Goal: Leave review/rating: Leave review/rating

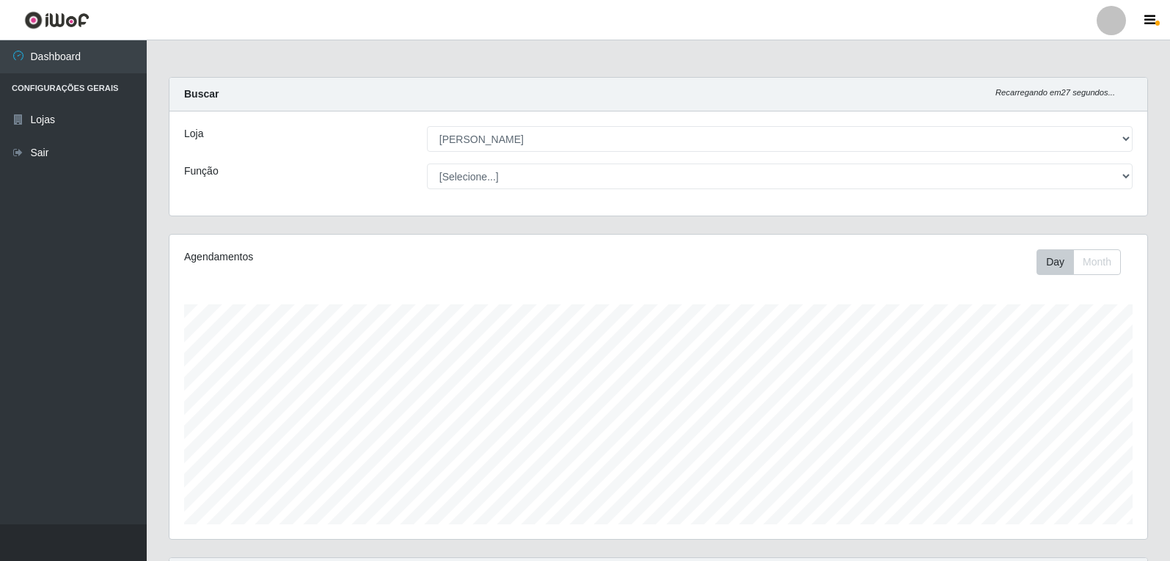
select select "523"
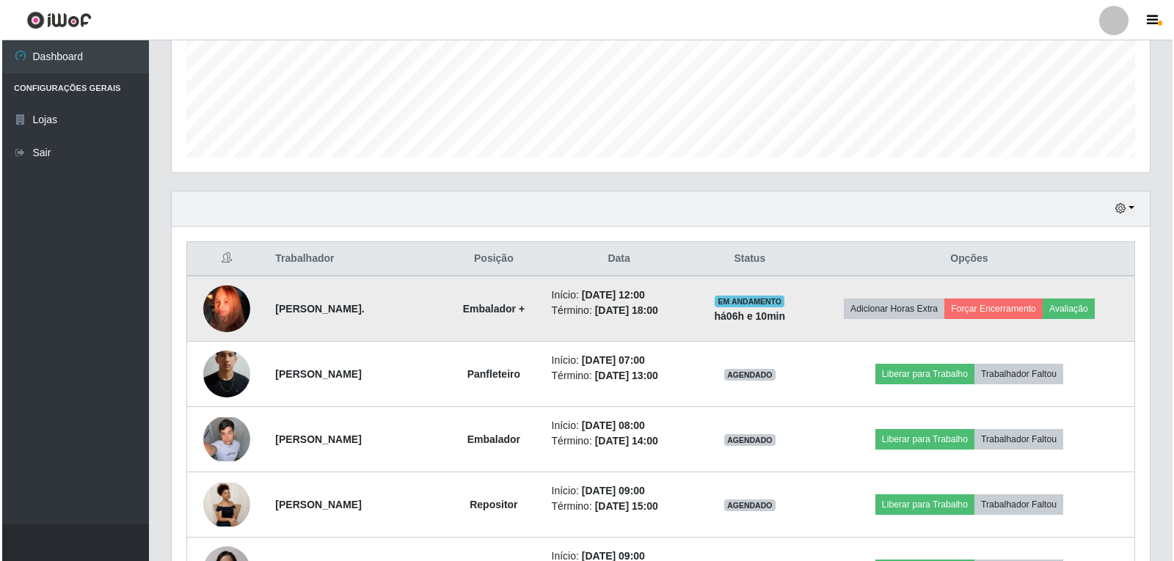
scroll to position [304, 978]
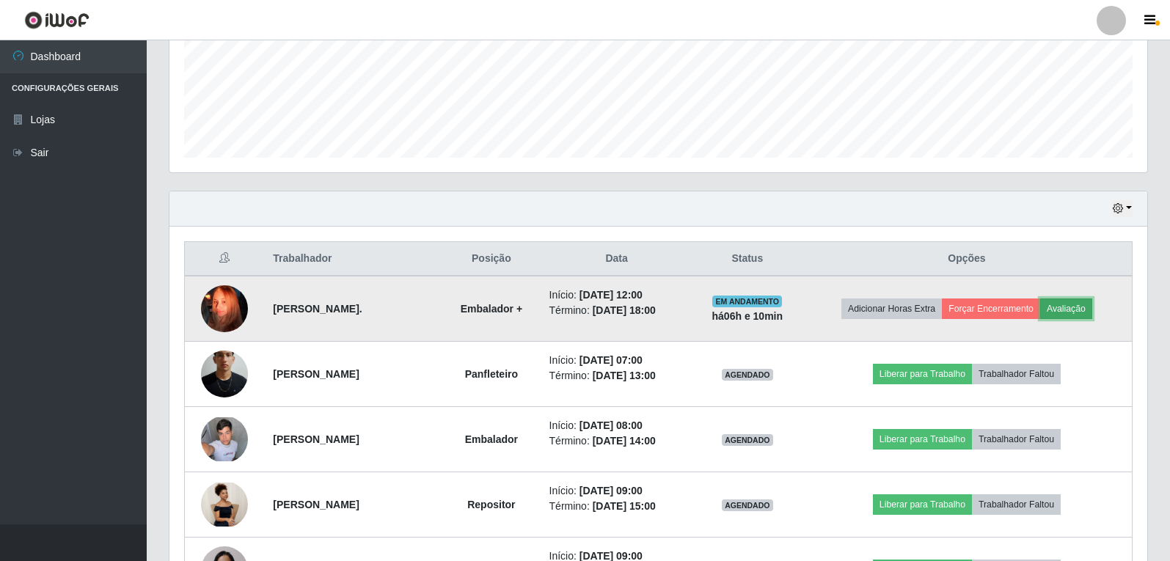
click at [1065, 313] on button "Avaliação" at bounding box center [1066, 309] width 52 height 21
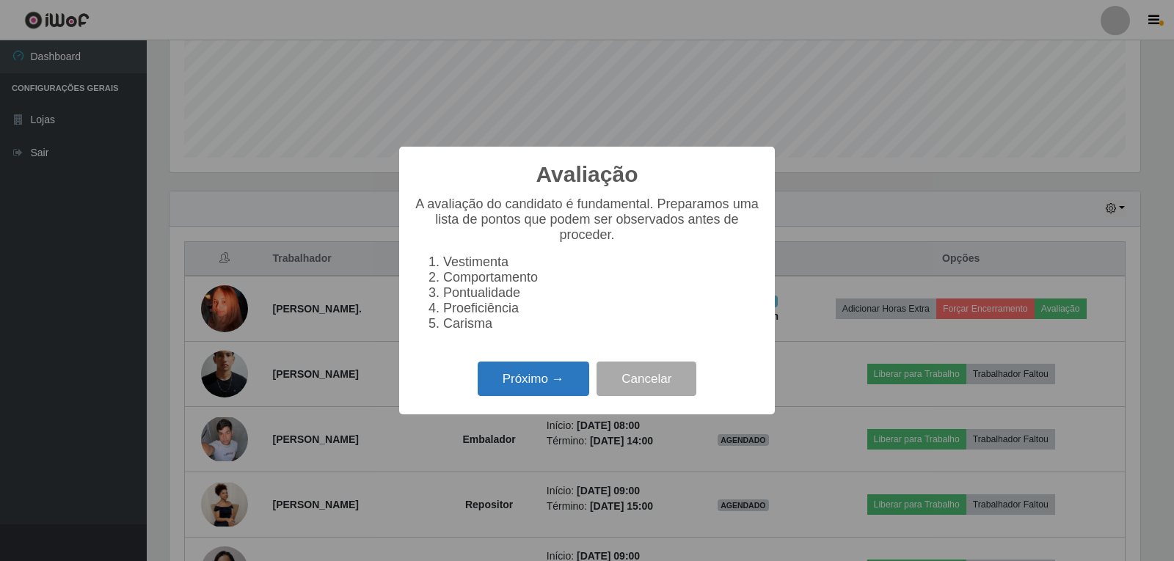
click at [497, 393] on button "Próximo →" at bounding box center [534, 379] width 112 height 34
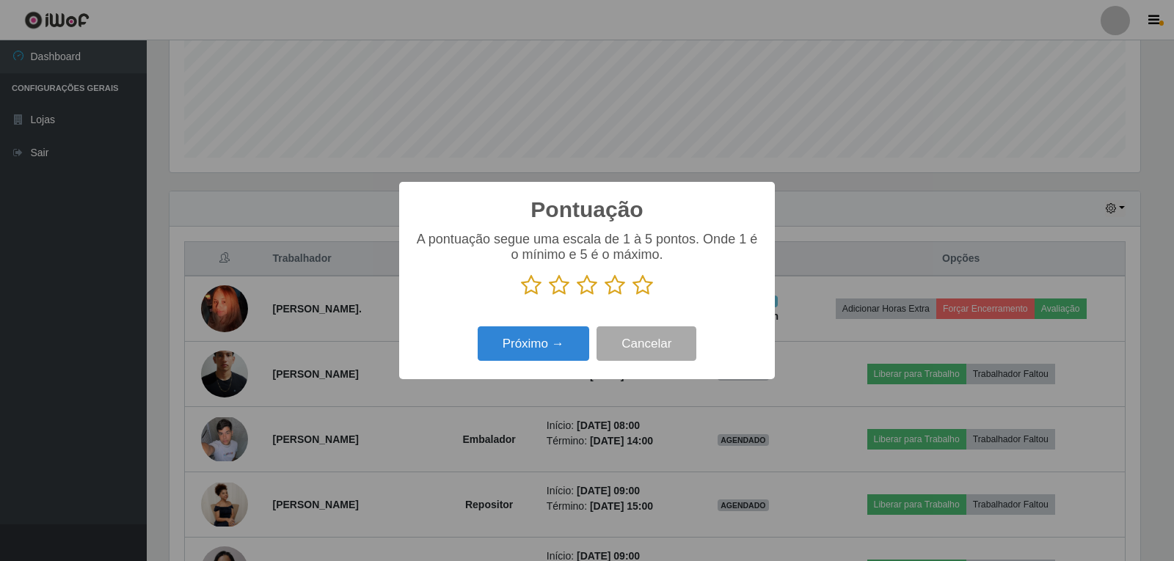
click at [637, 291] on icon at bounding box center [642, 285] width 21 height 22
click at [632, 296] on input "radio" at bounding box center [632, 296] width 0 height 0
click at [560, 345] on button "Próximo →" at bounding box center [534, 344] width 112 height 34
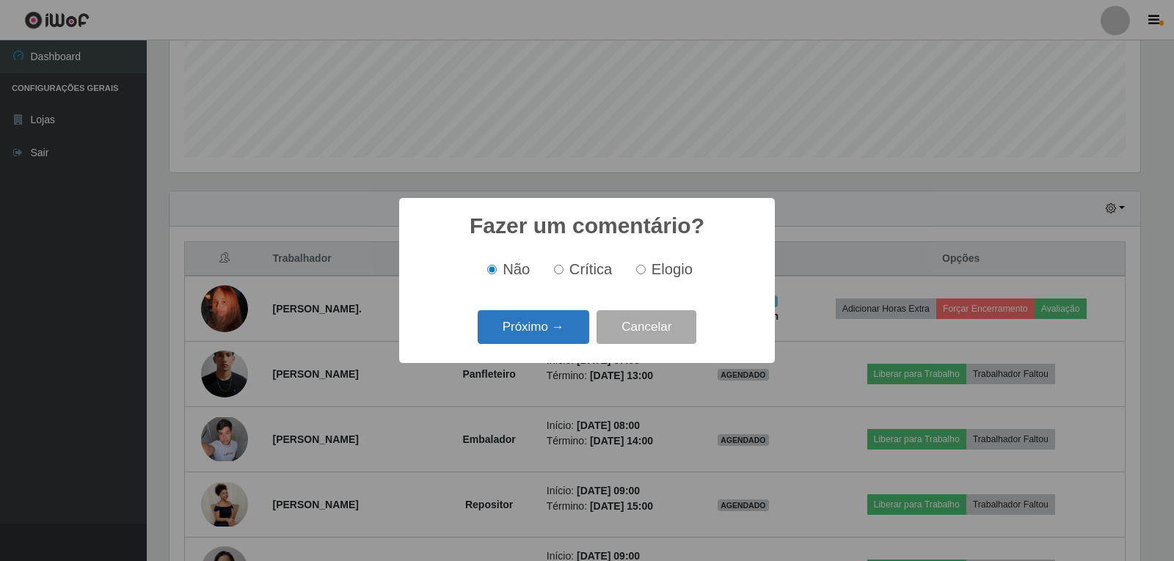
click at [558, 321] on button "Próximo →" at bounding box center [534, 327] width 112 height 34
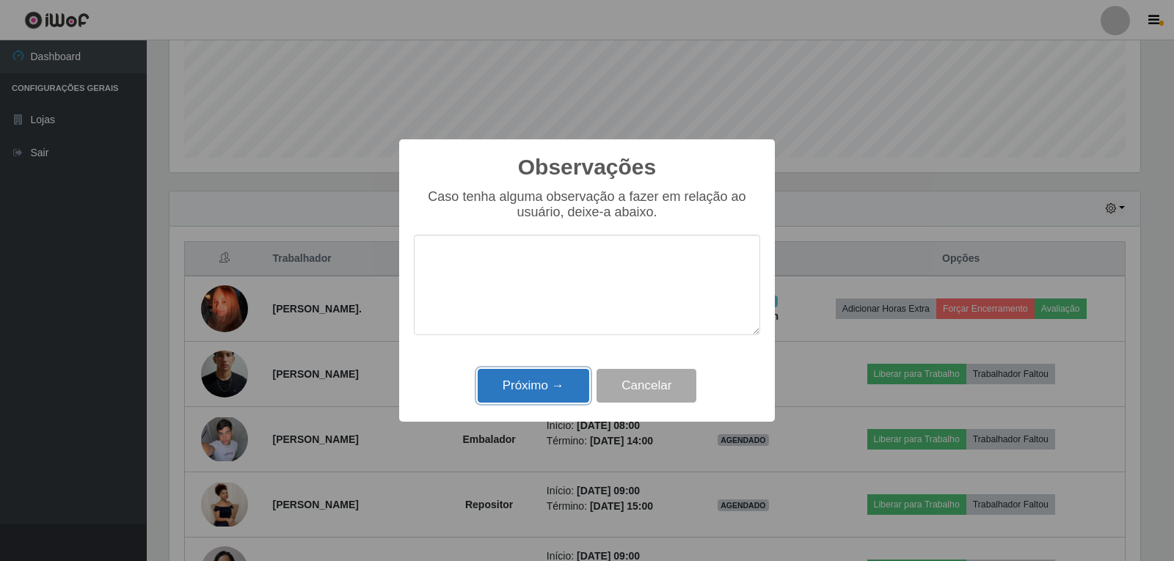
click at [555, 388] on button "Próximo →" at bounding box center [534, 386] width 112 height 34
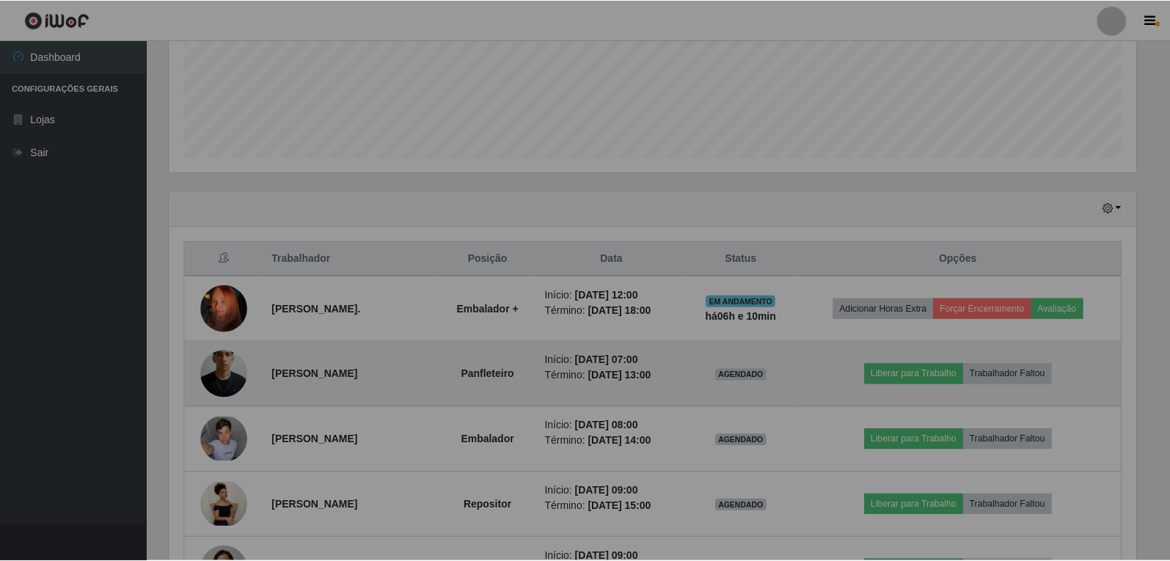
scroll to position [304, 978]
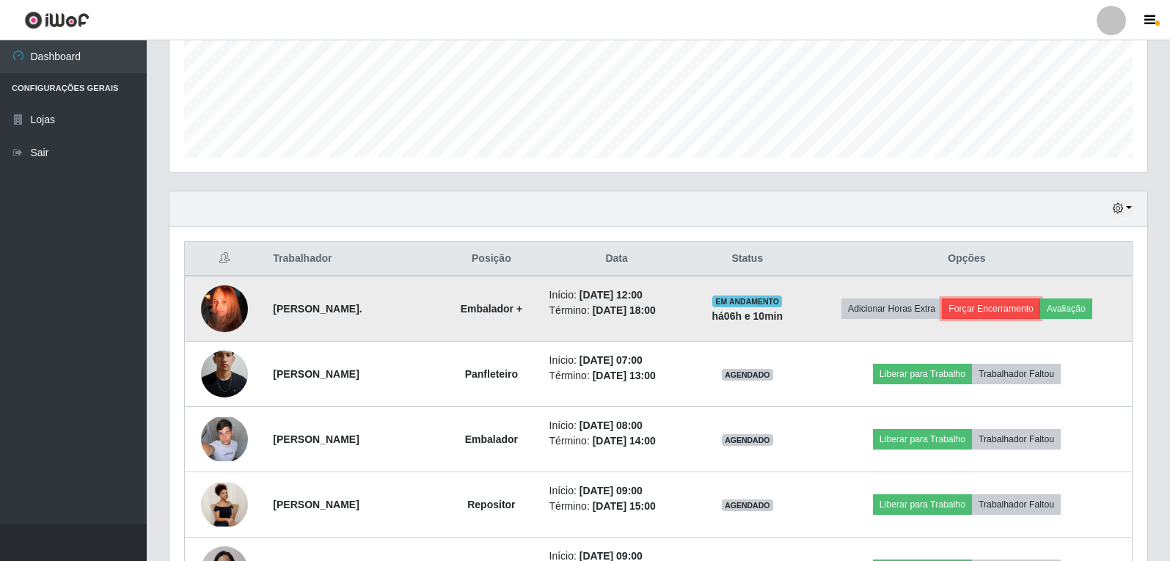
click at [1004, 311] on button "Forçar Encerramento" at bounding box center [991, 309] width 98 height 21
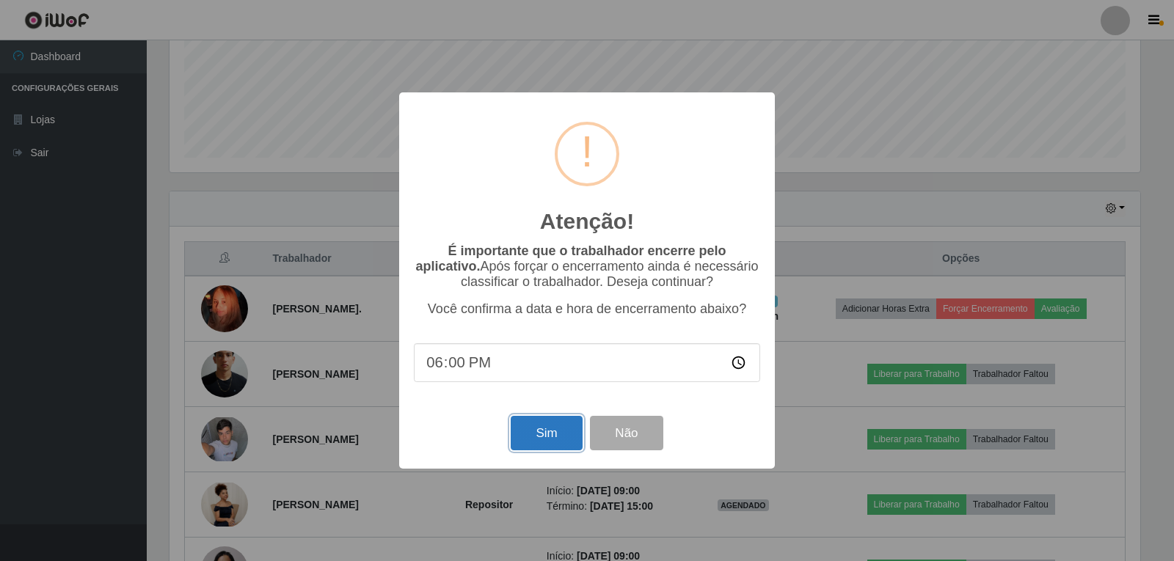
click at [581, 440] on button "Sim" at bounding box center [546, 433] width 71 height 34
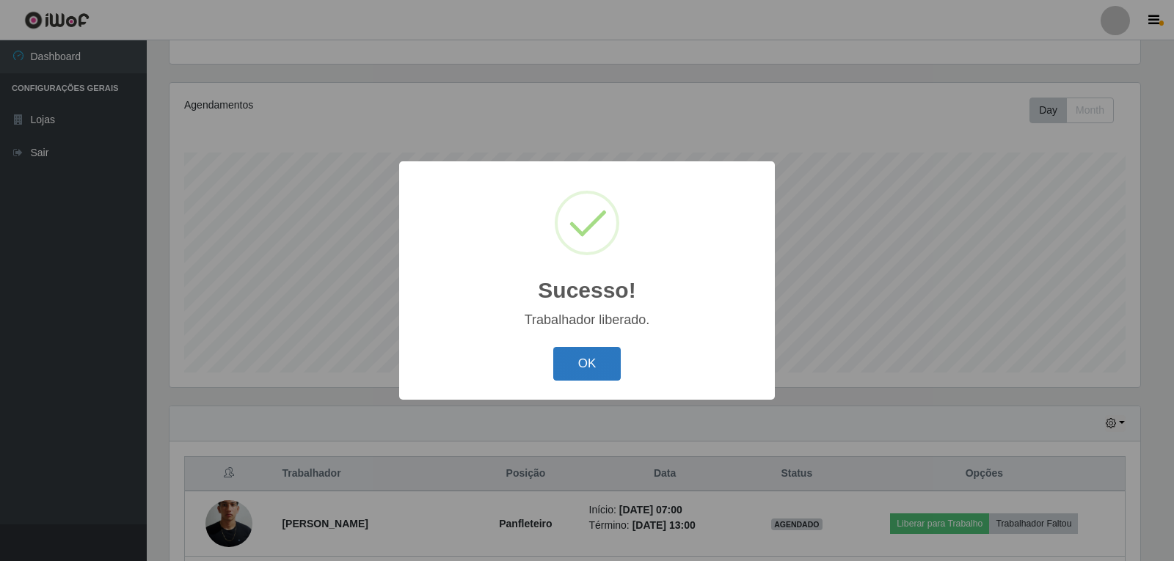
click at [594, 364] on button "OK" at bounding box center [587, 364] width 68 height 34
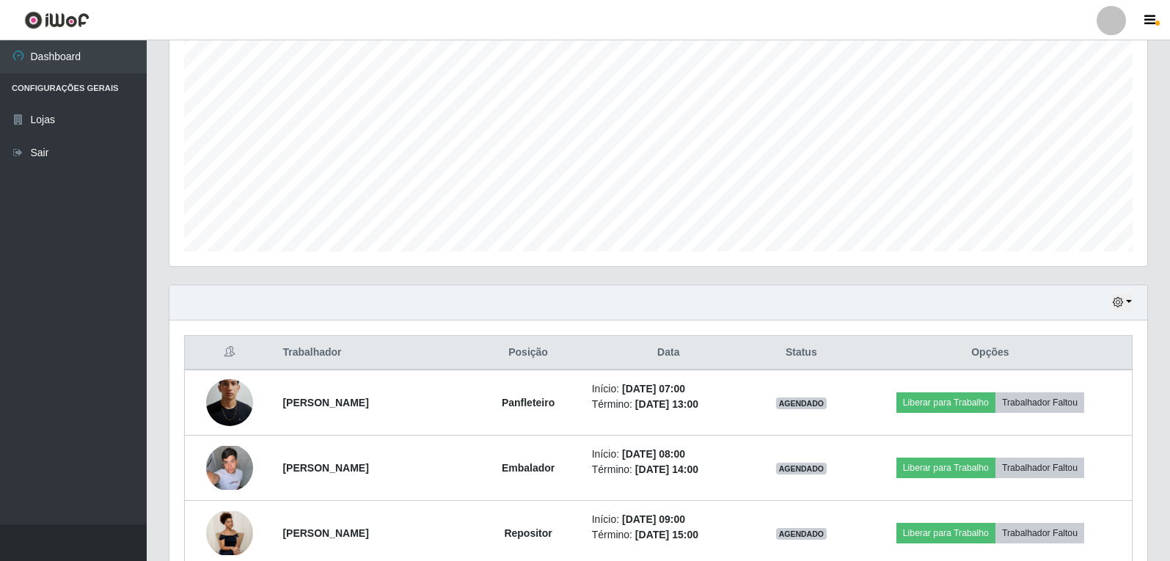
scroll to position [367, 0]
